Goal: Use online tool/utility: Utilize a website feature to perform a specific function

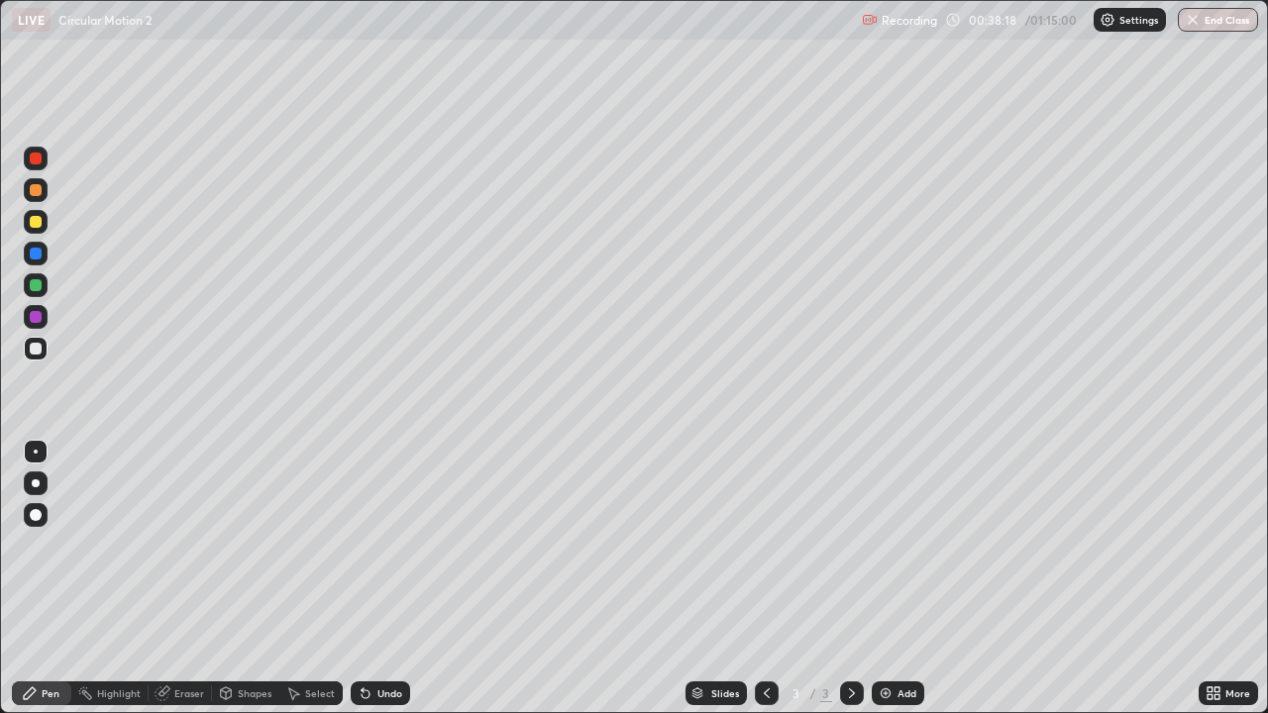
scroll to position [713, 1268]
click at [772, 692] on icon at bounding box center [767, 694] width 16 height 16
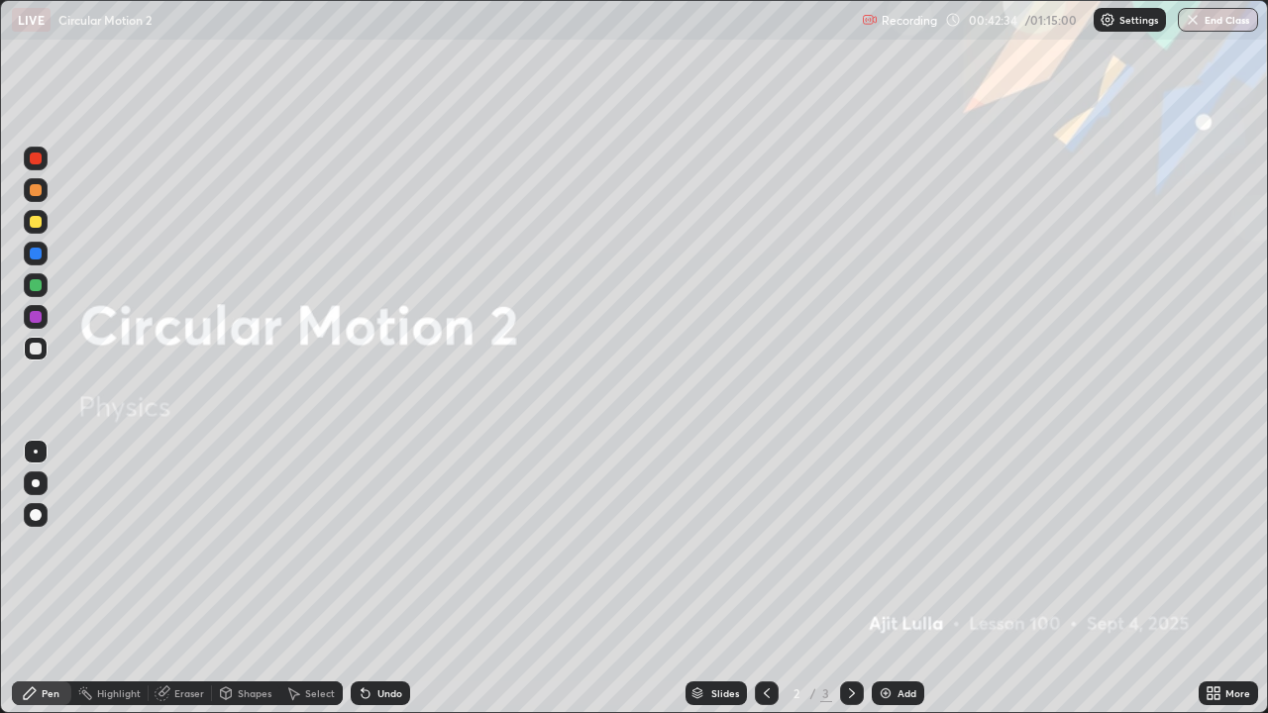
click at [850, 693] on icon at bounding box center [852, 694] width 16 height 16
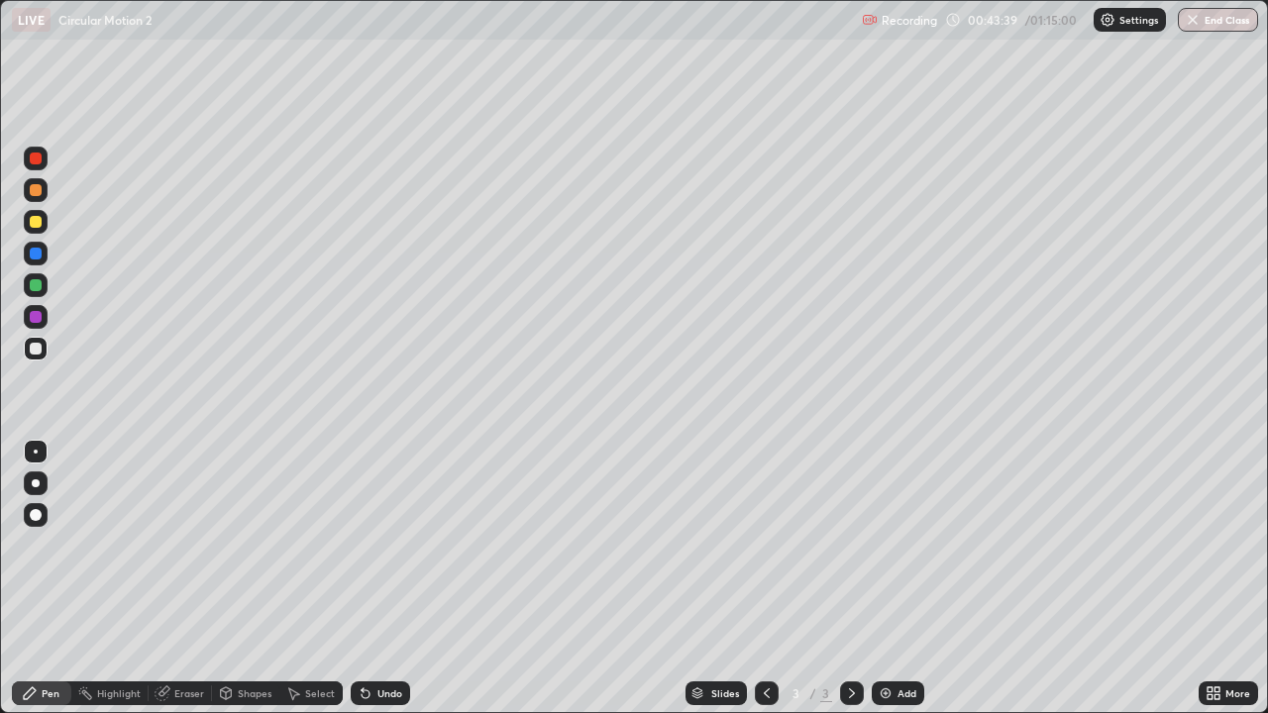
click at [43, 220] on div at bounding box center [36, 222] width 24 height 24
click at [42, 358] on div at bounding box center [36, 349] width 24 height 24
click at [187, 693] on div "Eraser" at bounding box center [189, 694] width 30 height 10
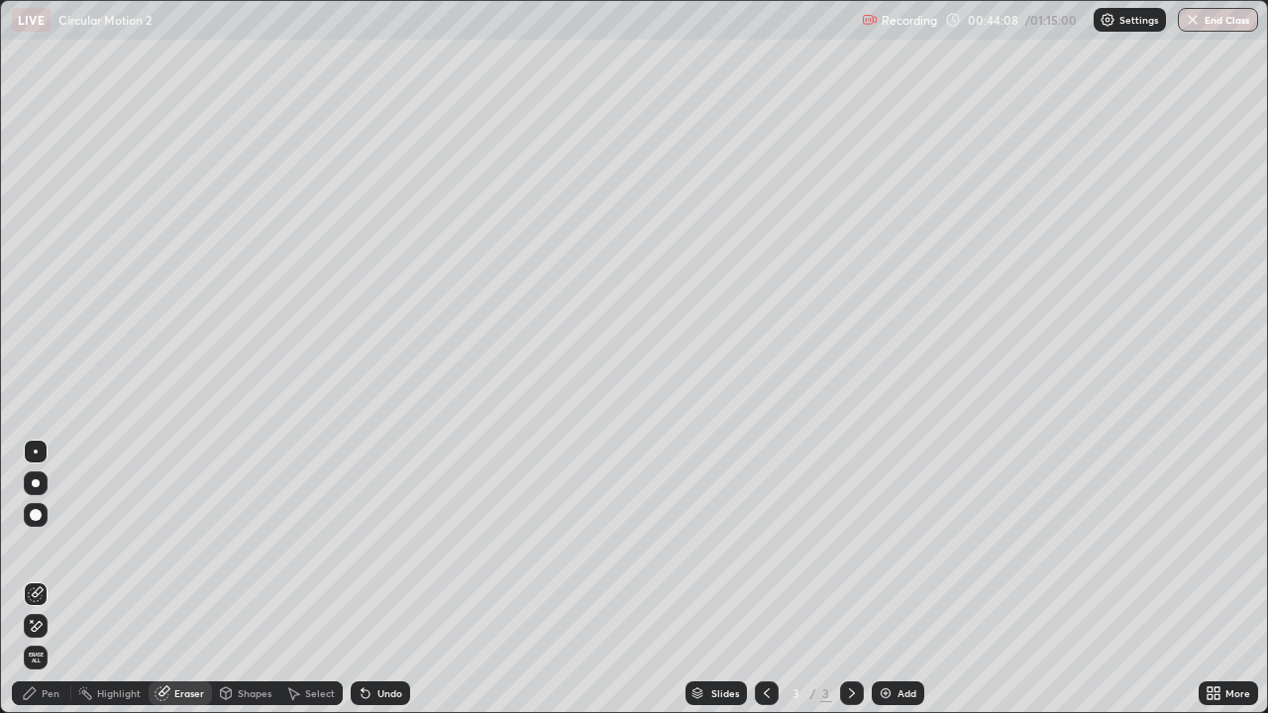
click at [39, 655] on span "Erase all" at bounding box center [36, 658] width 22 height 12
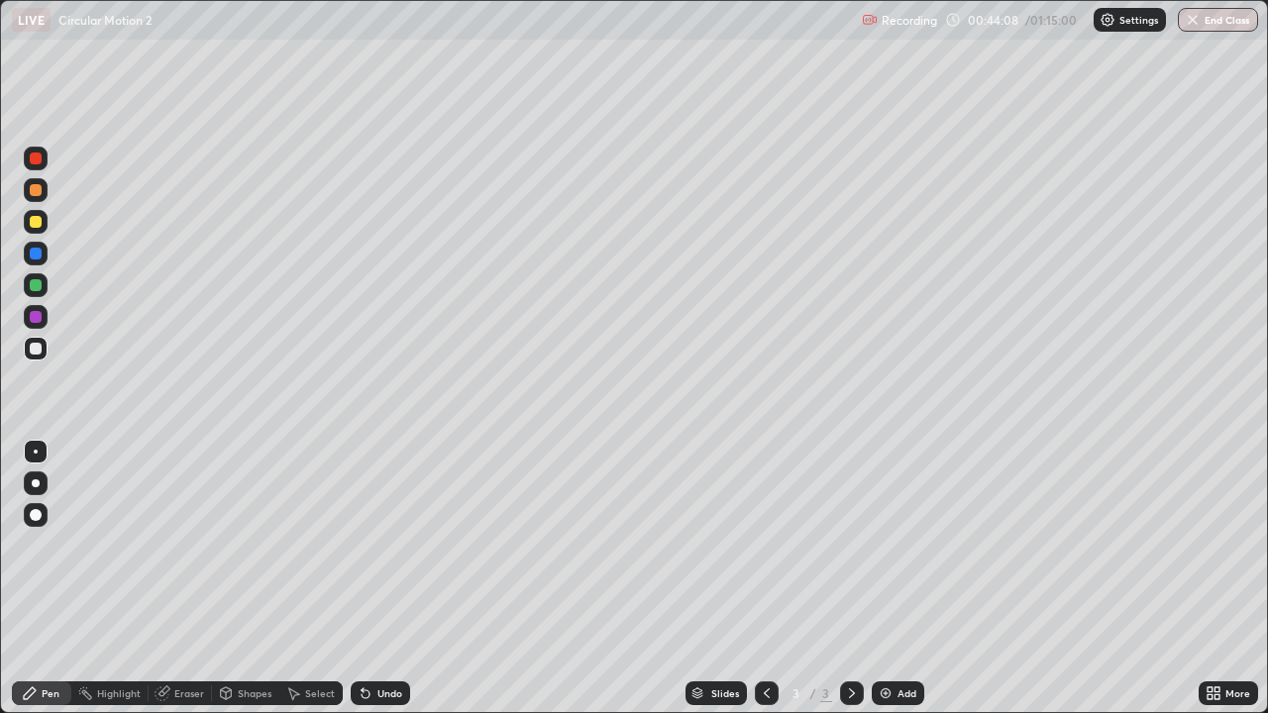
click at [36, 685] on div "Pen" at bounding box center [41, 694] width 59 height 24
click at [43, 343] on div at bounding box center [36, 349] width 24 height 24
click at [37, 222] on div at bounding box center [36, 222] width 12 height 12
click at [37, 348] on div at bounding box center [36, 349] width 12 height 12
click at [898, 689] on div "Add" at bounding box center [907, 694] width 19 height 10
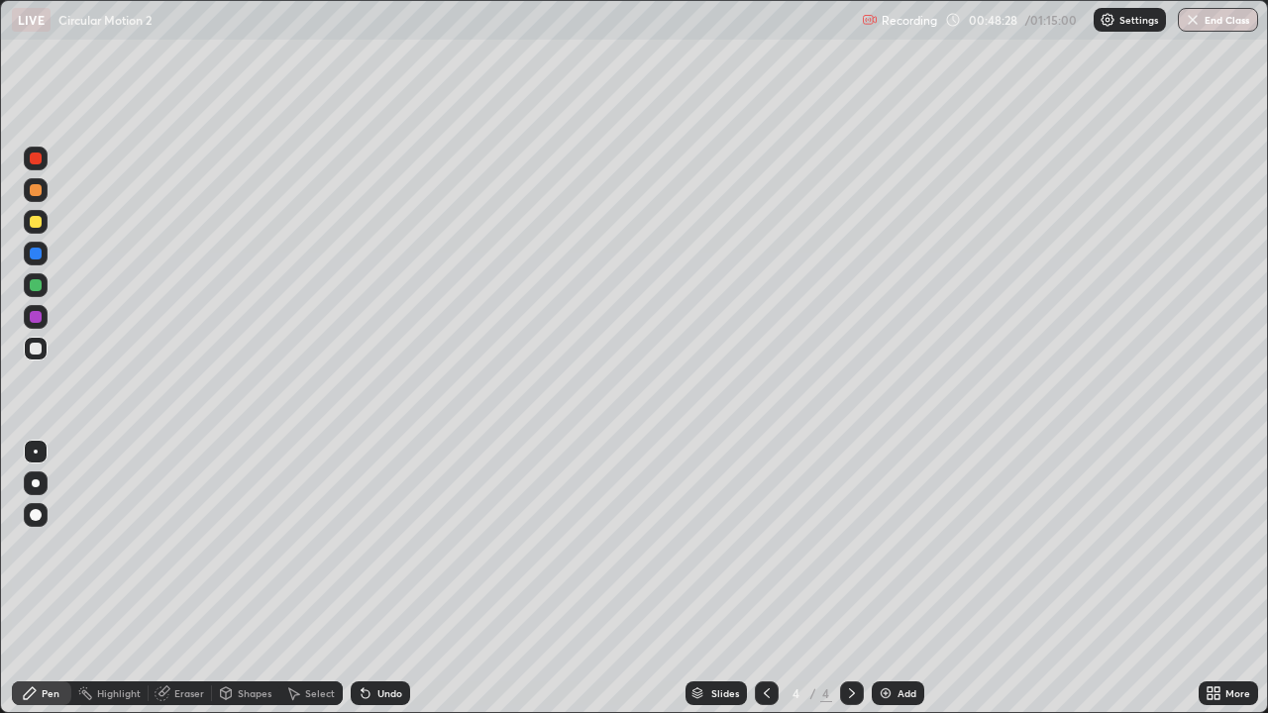
click at [37, 222] on div at bounding box center [36, 222] width 12 height 12
click at [44, 353] on div at bounding box center [36, 349] width 24 height 24
click at [36, 224] on div at bounding box center [36, 222] width 12 height 12
click at [895, 687] on div "Add" at bounding box center [898, 694] width 53 height 24
click at [41, 349] on div at bounding box center [36, 349] width 12 height 12
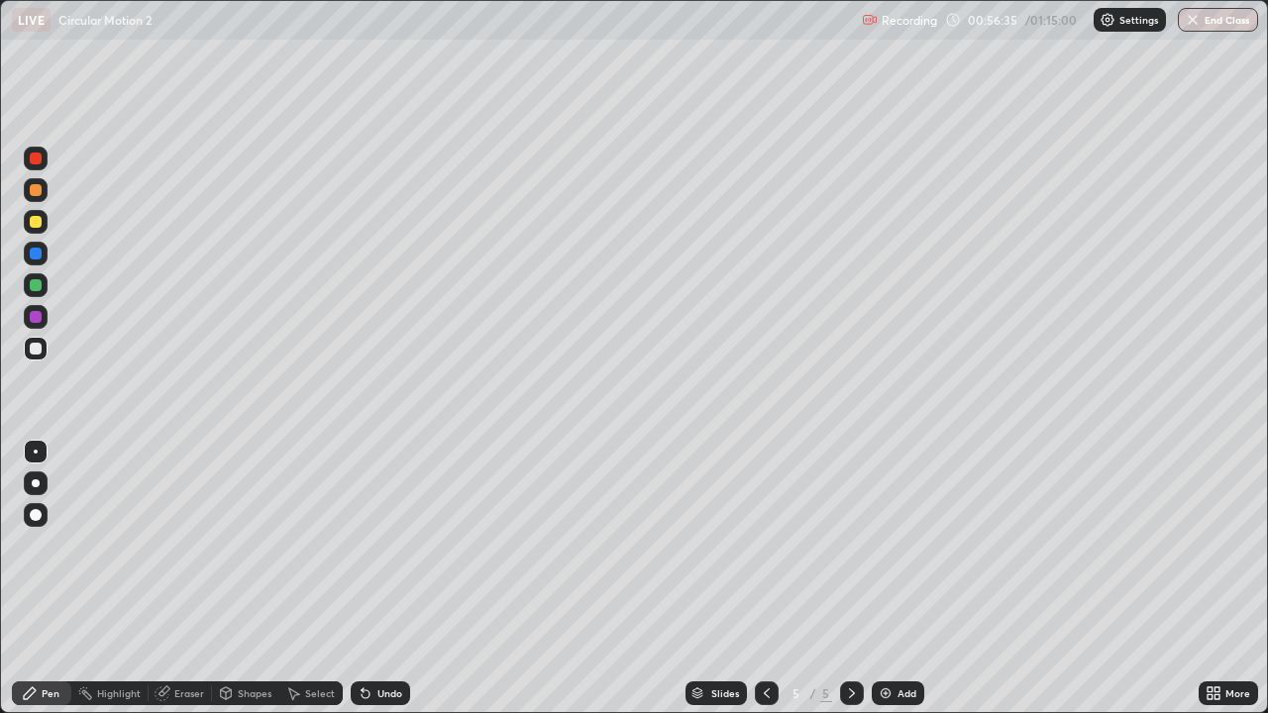
click at [766, 690] on icon at bounding box center [767, 694] width 6 height 10
click at [845, 686] on icon at bounding box center [852, 694] width 16 height 16
click at [886, 691] on img at bounding box center [886, 694] width 16 height 16
click at [37, 222] on div at bounding box center [36, 222] width 12 height 12
click at [44, 352] on div at bounding box center [36, 349] width 24 height 24
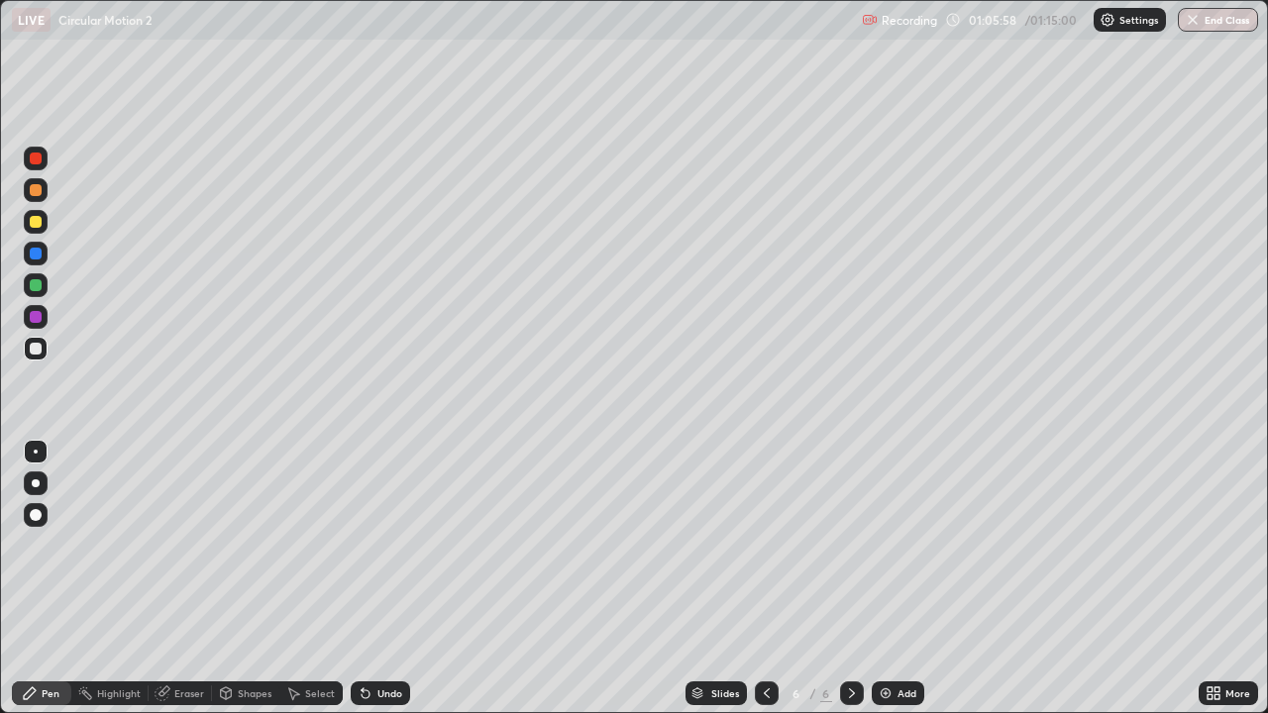
click at [393, 689] on div "Undo" at bounding box center [389, 694] width 25 height 10
click at [391, 690] on div "Undo" at bounding box center [389, 694] width 25 height 10
click at [399, 687] on div "Undo" at bounding box center [380, 694] width 59 height 24
click at [886, 683] on div "Add" at bounding box center [898, 694] width 53 height 24
click at [37, 223] on div at bounding box center [36, 222] width 12 height 12
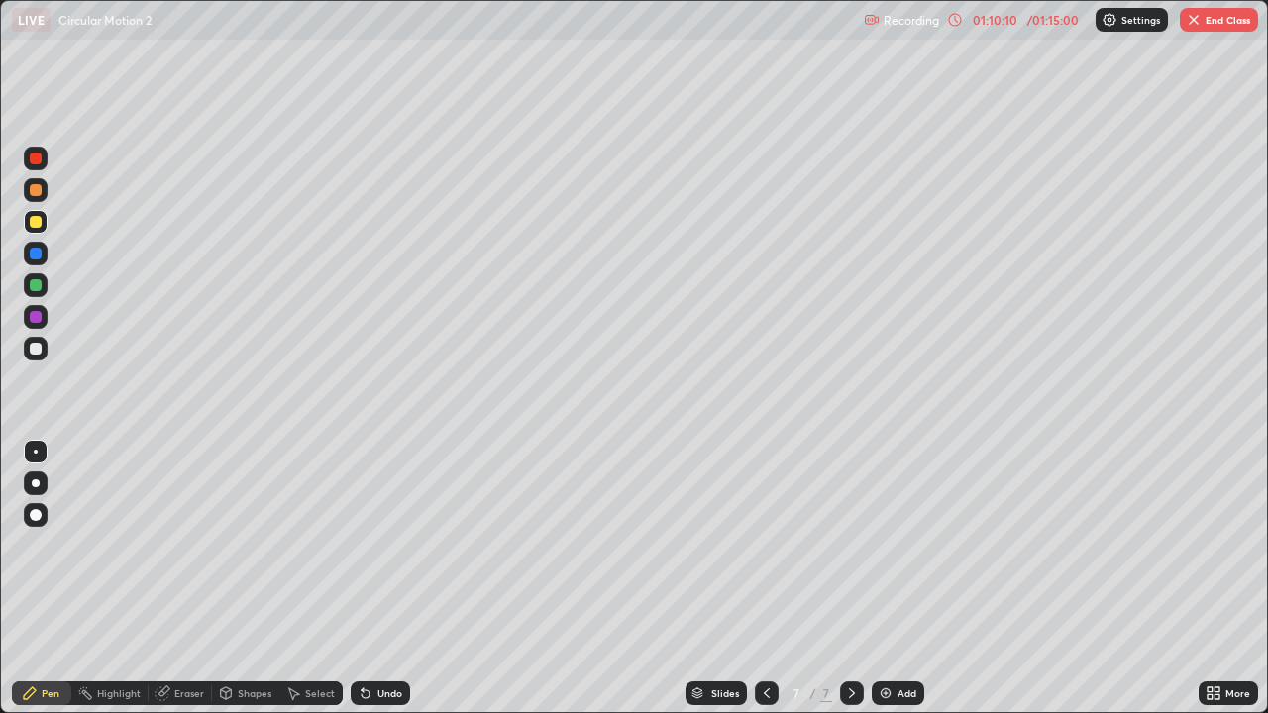
click at [1217, 18] on button "End Class" at bounding box center [1219, 20] width 78 height 24
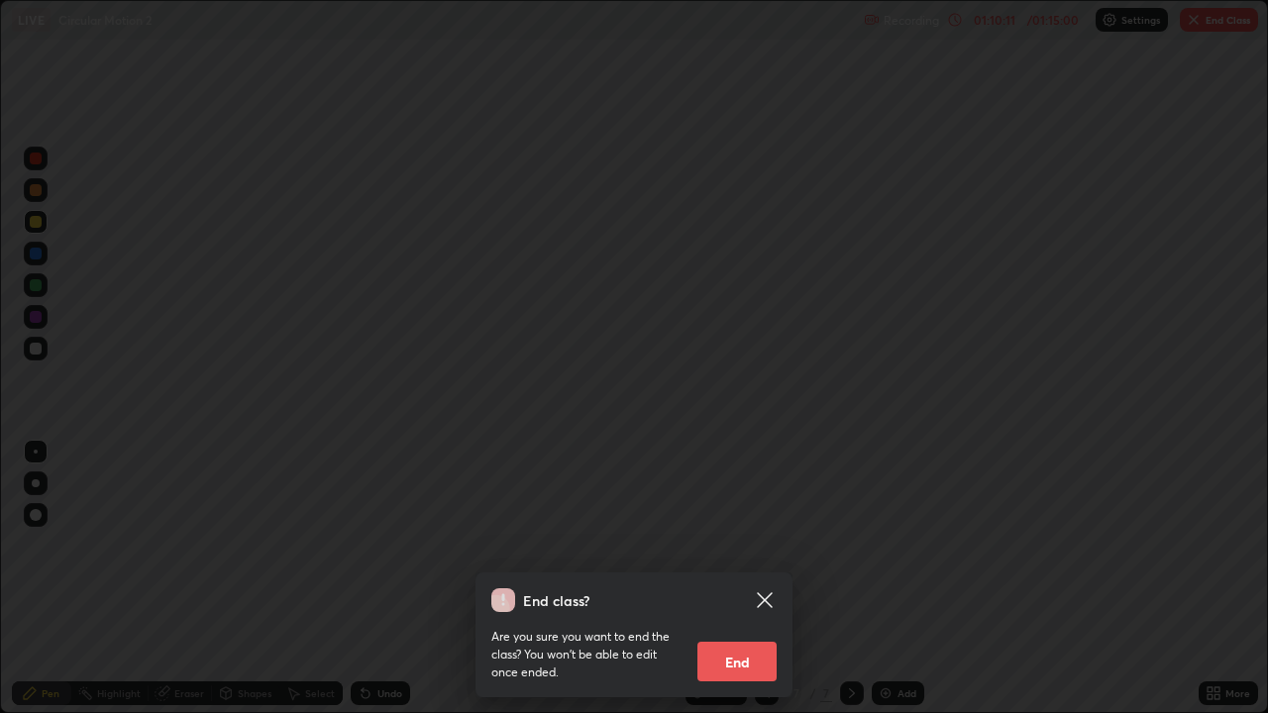
click at [756, 649] on button "End" at bounding box center [736, 662] width 79 height 40
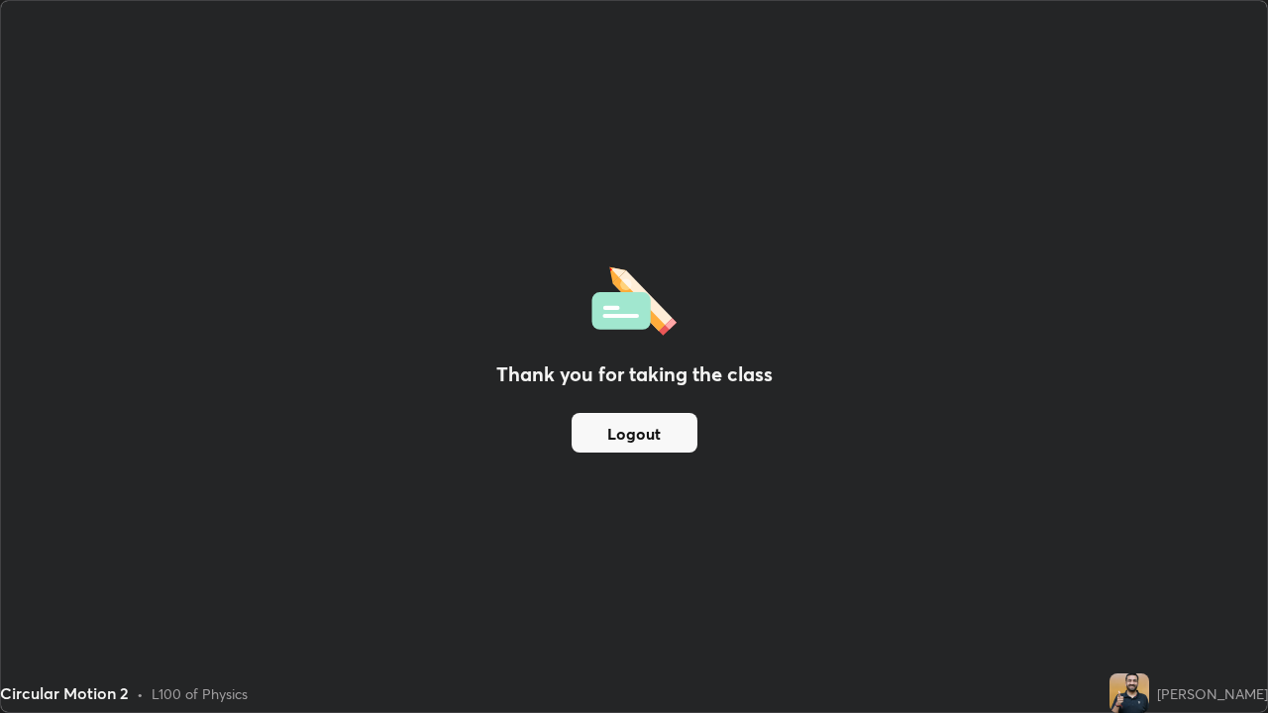
click at [671, 435] on button "Logout" at bounding box center [635, 433] width 126 height 40
